Goal: Information Seeking & Learning: Learn about a topic

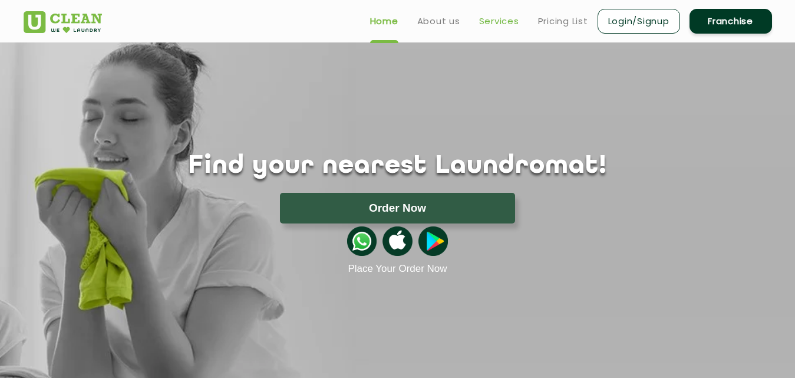
click at [485, 16] on link "Services" at bounding box center [499, 21] width 40 height 14
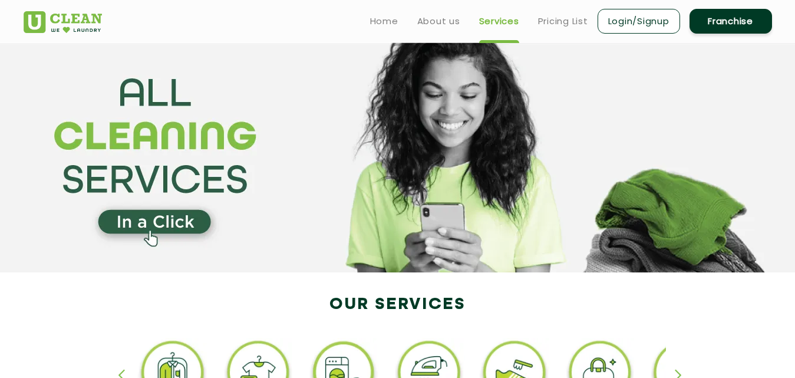
click at [560, 14] on li "Pricing List" at bounding box center [563, 21] width 50 height 15
click at [560, 21] on link "Pricing List" at bounding box center [563, 21] width 50 height 14
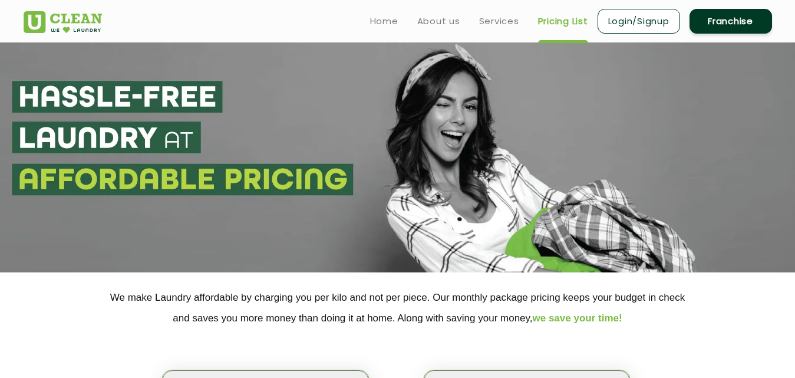
click at [560, 21] on link "Pricing List" at bounding box center [563, 21] width 50 height 14
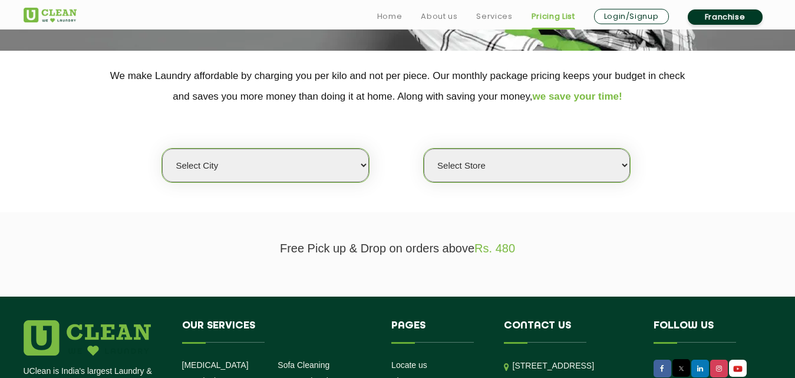
scroll to position [232, 0]
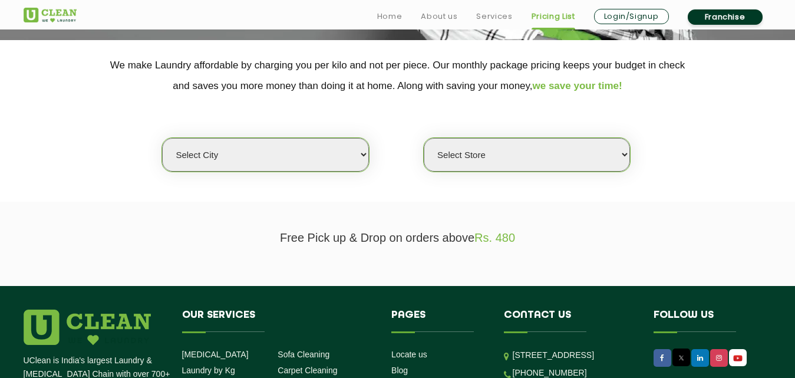
click at [356, 153] on select "Select city [GEOGRAPHIC_DATA] [GEOGRAPHIC_DATA] [GEOGRAPHIC_DATA] [GEOGRAPHIC_D…" at bounding box center [265, 155] width 206 height 34
select select "5"
click at [162, 138] on select "Select city [GEOGRAPHIC_DATA] [GEOGRAPHIC_DATA] [GEOGRAPHIC_DATA] [GEOGRAPHIC_D…" at bounding box center [265, 155] width 206 height 34
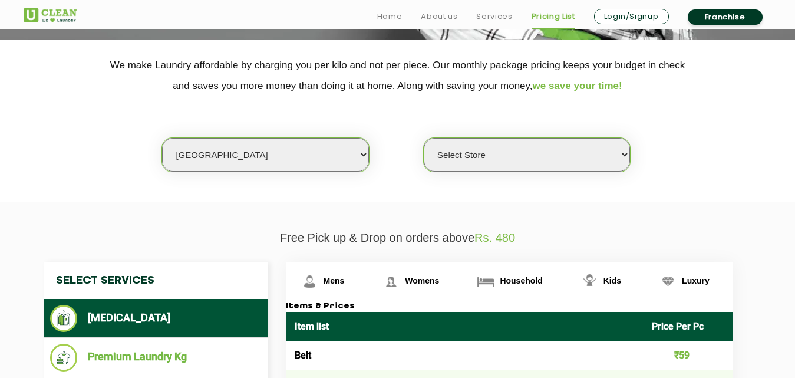
click at [622, 156] on select "Select Store UClean Narsingi UClean Nizampet UClean Sangareddy UClean Gachibowl…" at bounding box center [527, 155] width 206 height 34
select select "590"
click at [424, 138] on select "Select Store UClean Narsingi UClean Nizampet UClean Sangareddy UClean Gachibowl…" at bounding box center [527, 155] width 206 height 34
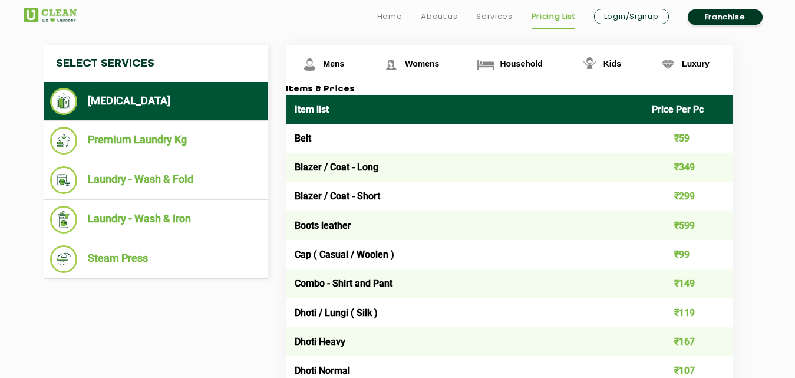
scroll to position [454, 0]
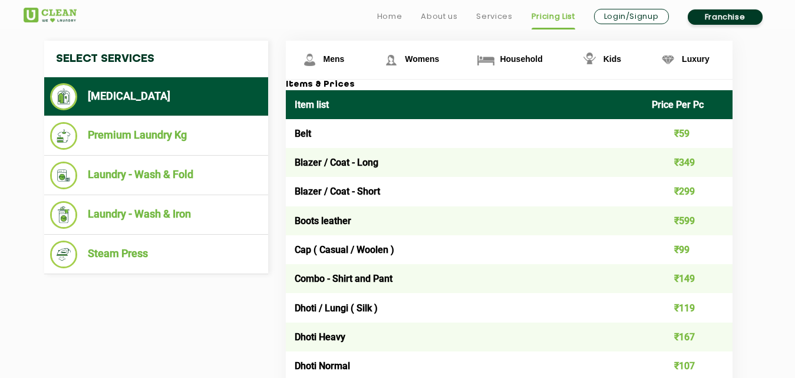
click at [157, 54] on h4 "Select Services" at bounding box center [156, 59] width 224 height 37
drag, startPoint x: 154, startPoint y: 60, endPoint x: 118, endPoint y: 55, distance: 36.8
click at [118, 55] on h4 "Select Services" at bounding box center [156, 59] width 224 height 37
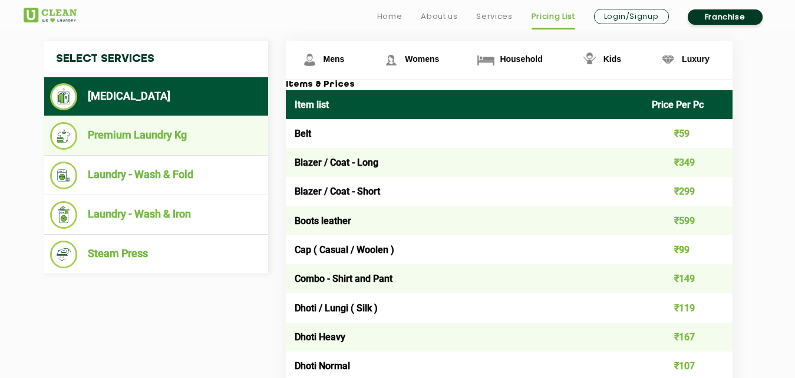
click at [177, 143] on li "Premium Laundry Kg" at bounding box center [156, 136] width 212 height 28
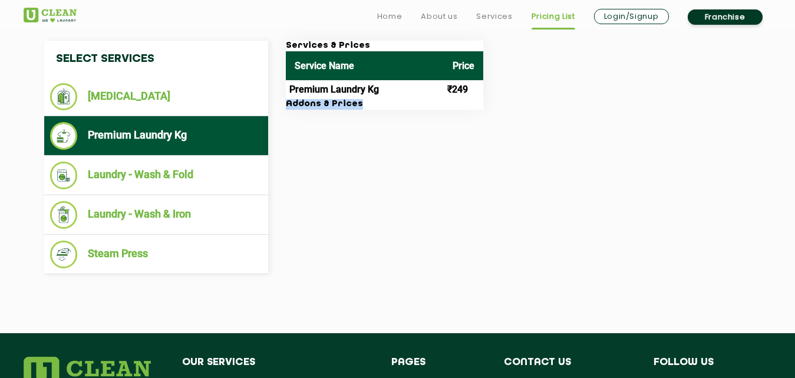
drag, startPoint x: 286, startPoint y: 102, endPoint x: 353, endPoint y: 108, distance: 66.9
click at [353, 108] on h3 "Addons & Prices" at bounding box center [384, 104] width 197 height 11
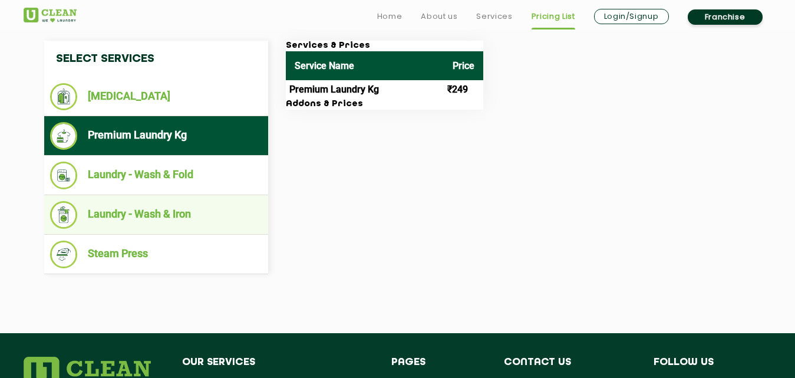
click at [145, 206] on li "Laundry - Wash & Iron" at bounding box center [156, 215] width 212 height 28
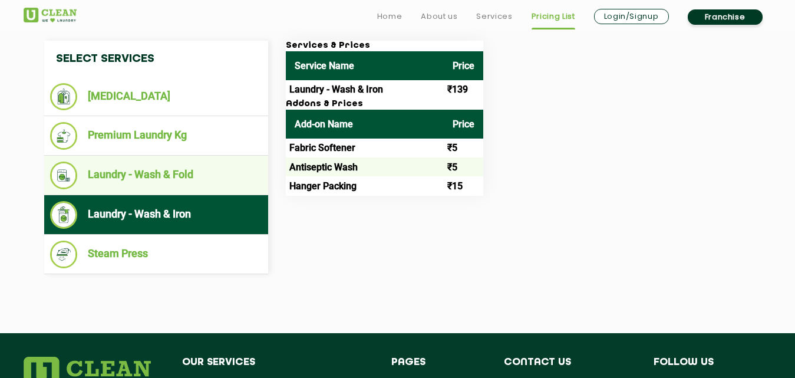
click at [127, 176] on li "Laundry - Wash & Fold" at bounding box center [156, 176] width 212 height 28
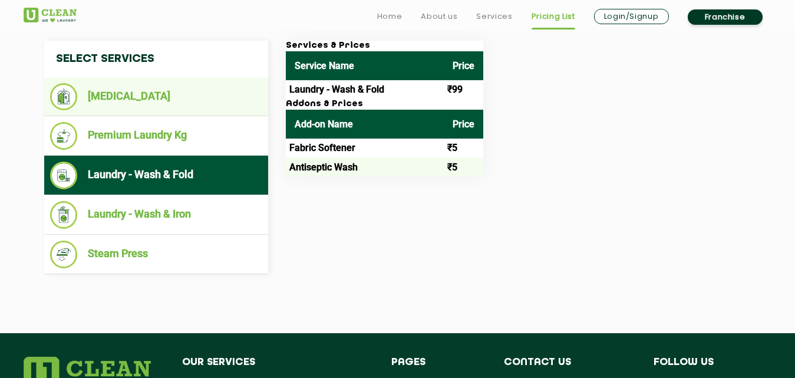
click at [123, 94] on li "[MEDICAL_DATA]" at bounding box center [156, 96] width 212 height 27
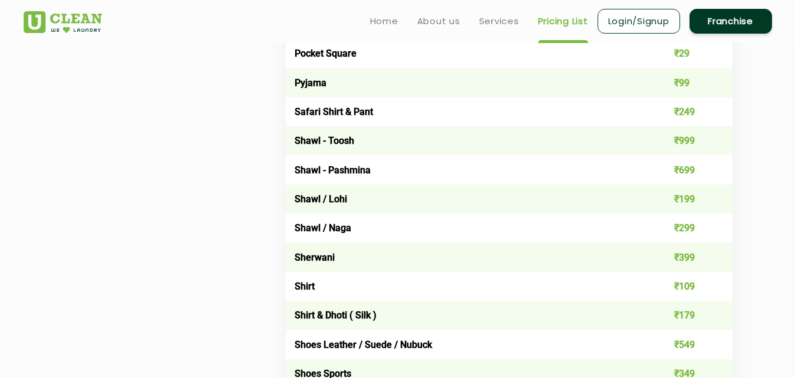
scroll to position [1507, 0]
